Goal: Task Accomplishment & Management: Use online tool/utility

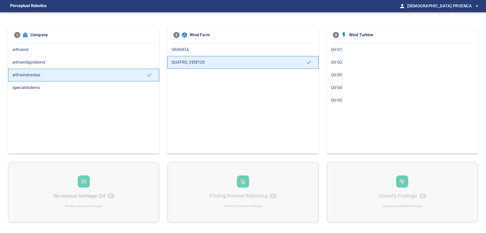
drag, startPoint x: 0, startPoint y: 0, endPoint x: 195, endPoint y: 50, distance: 201.5
click at [195, 50] on span "GRAVATA" at bounding box center [243, 50] width 142 height 6
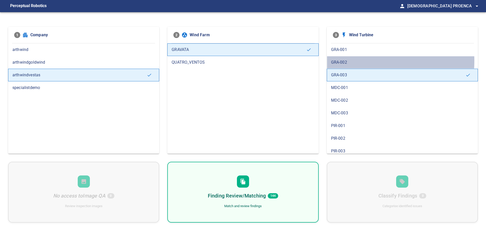
click at [341, 60] on span "GRA-002" at bounding box center [402, 62] width 142 height 6
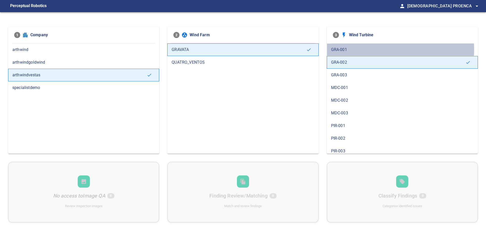
click at [342, 49] on span "GRA-001" at bounding box center [402, 50] width 142 height 6
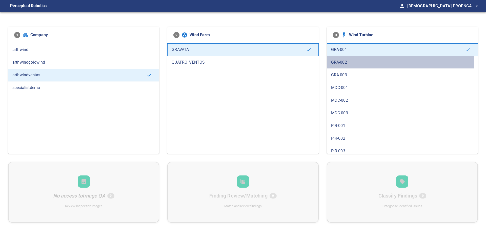
click at [342, 61] on span "GRA-002" at bounding box center [402, 62] width 142 height 6
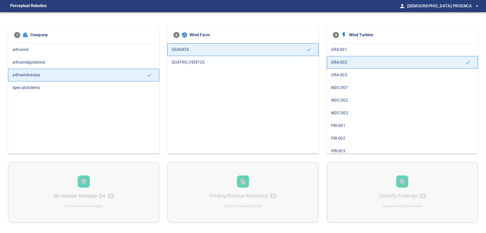
click at [340, 75] on span "GRA-003" at bounding box center [402, 75] width 142 height 6
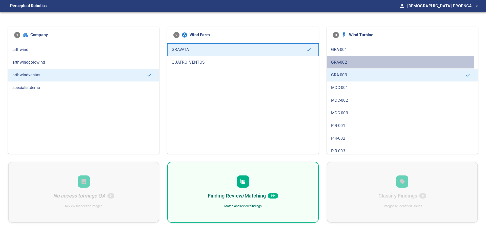
click at [345, 61] on span "GRA-002" at bounding box center [402, 62] width 142 height 6
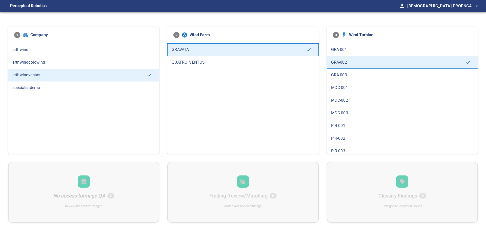
click at [350, 51] on span "GRA-001" at bounding box center [402, 50] width 142 height 6
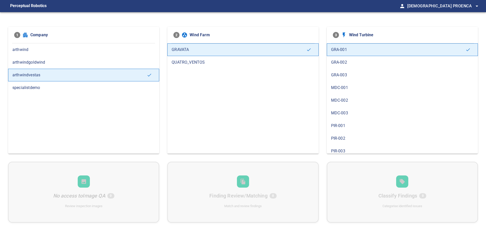
click at [344, 137] on span "PIR-002" at bounding box center [402, 138] width 142 height 6
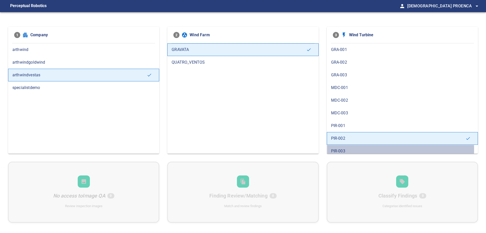
click at [338, 150] on span "PIR-003" at bounding box center [402, 151] width 142 height 6
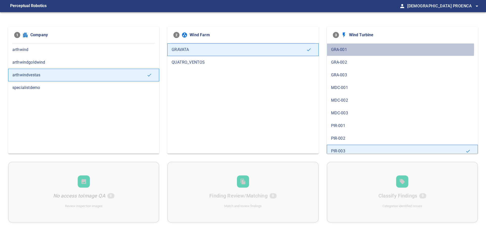
click at [341, 49] on span "GRA-001" at bounding box center [402, 50] width 142 height 6
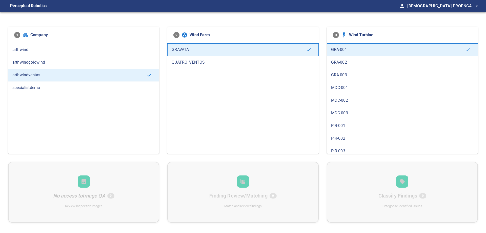
click at [342, 62] on span "GRA-002" at bounding box center [402, 62] width 142 height 6
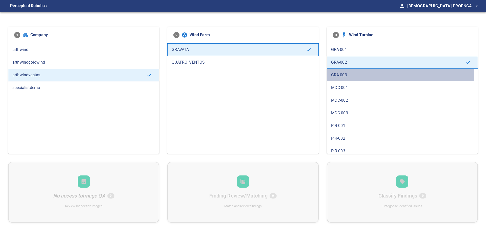
click at [341, 75] on span "GRA-003" at bounding box center [402, 75] width 142 height 6
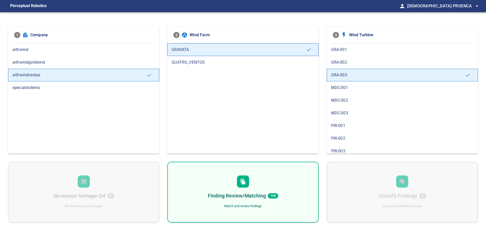
click at [277, 186] on div "Finding Review/Matching 144 Match and review findings" at bounding box center [242, 191] width 151 height 61
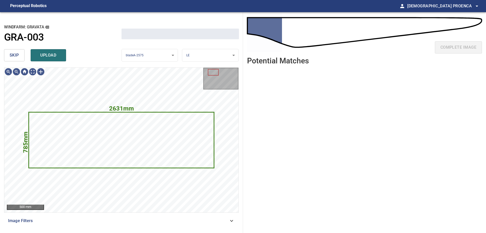
click at [12, 55] on span "skip" at bounding box center [14, 55] width 9 height 7
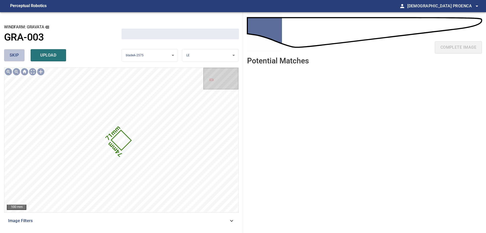
click at [12, 55] on span "skip" at bounding box center [14, 55] width 9 height 7
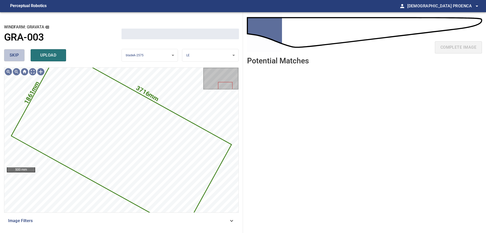
click at [12, 55] on span "skip" at bounding box center [14, 55] width 9 height 7
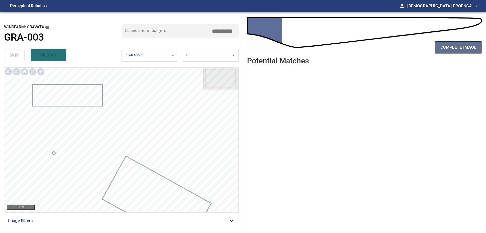
click at [450, 47] on span "complete image" at bounding box center [458, 47] width 36 height 7
type input "****"
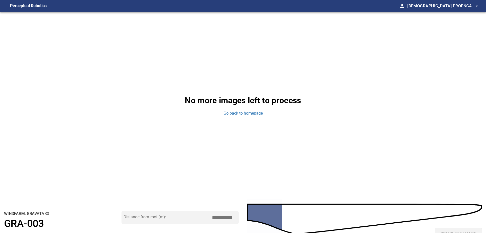
scroll to position [186, 0]
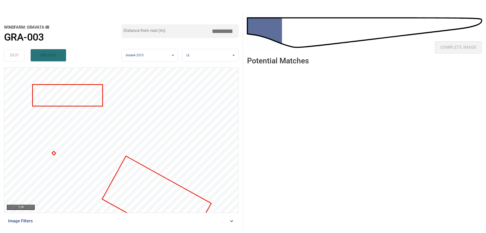
click at [69, 88] on icon at bounding box center [67, 95] width 69 height 21
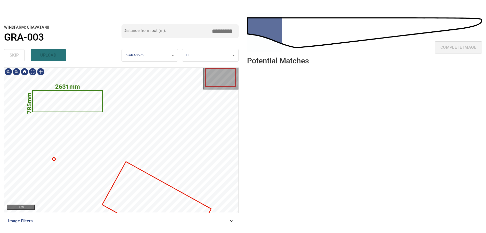
click at [129, 181] on icon at bounding box center [156, 206] width 108 height 89
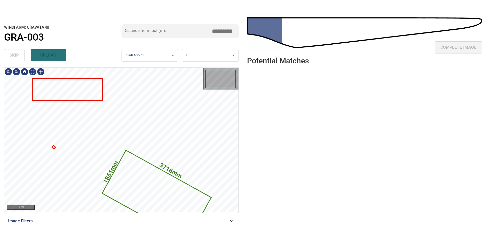
click at [85, 82] on icon at bounding box center [67, 89] width 69 height 21
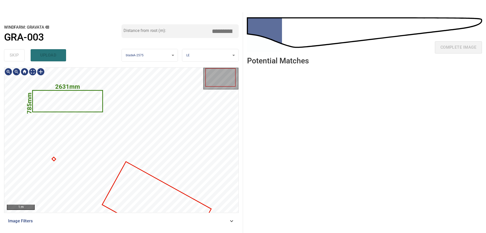
click at [134, 176] on icon at bounding box center [156, 206] width 108 height 89
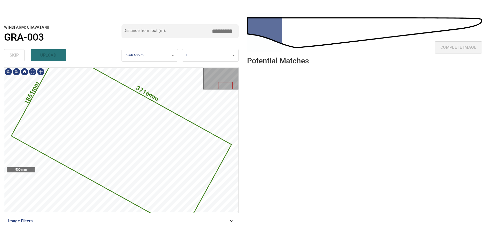
click at [93, 123] on icon at bounding box center [121, 140] width 219 height 181
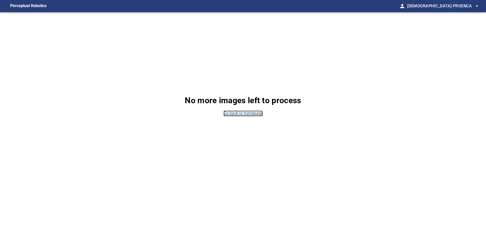
click at [227, 114] on link "Go back to homepage" at bounding box center [242, 113] width 39 height 6
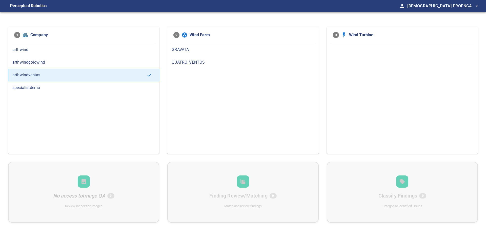
click at [195, 51] on span "GRAVATA" at bounding box center [243, 50] width 142 height 6
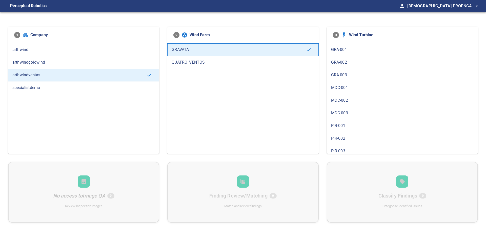
click at [355, 74] on span "GRA-003" at bounding box center [402, 75] width 142 height 6
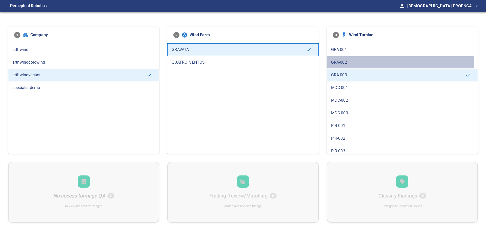
click at [354, 60] on span "GRA-002" at bounding box center [402, 62] width 142 height 6
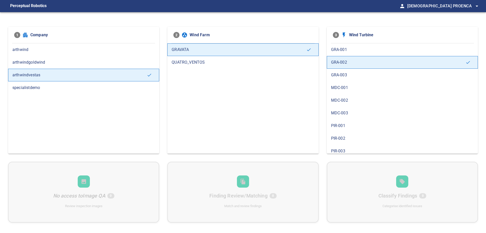
click at [356, 50] on span "GRA-001" at bounding box center [402, 50] width 142 height 6
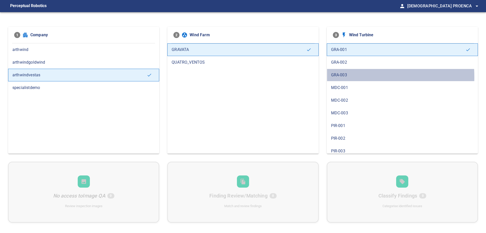
click at [339, 77] on span "GRA-003" at bounding box center [402, 75] width 142 height 6
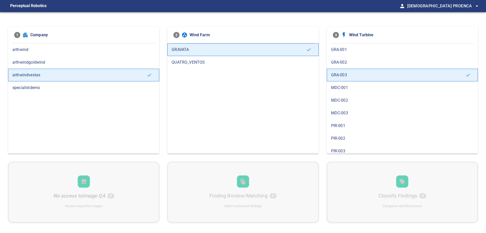
scroll to position [25, 0]
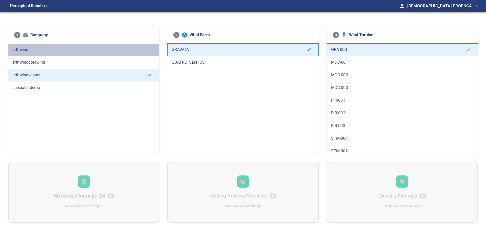
click at [29, 49] on span "arthwind" at bounding box center [83, 50] width 142 height 6
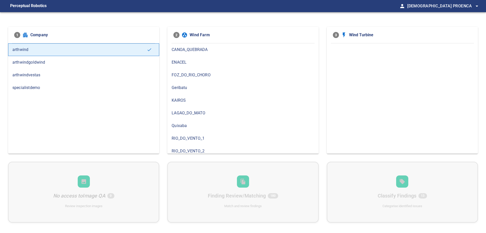
scroll to position [51, 0]
